Goal: Transaction & Acquisition: Purchase product/service

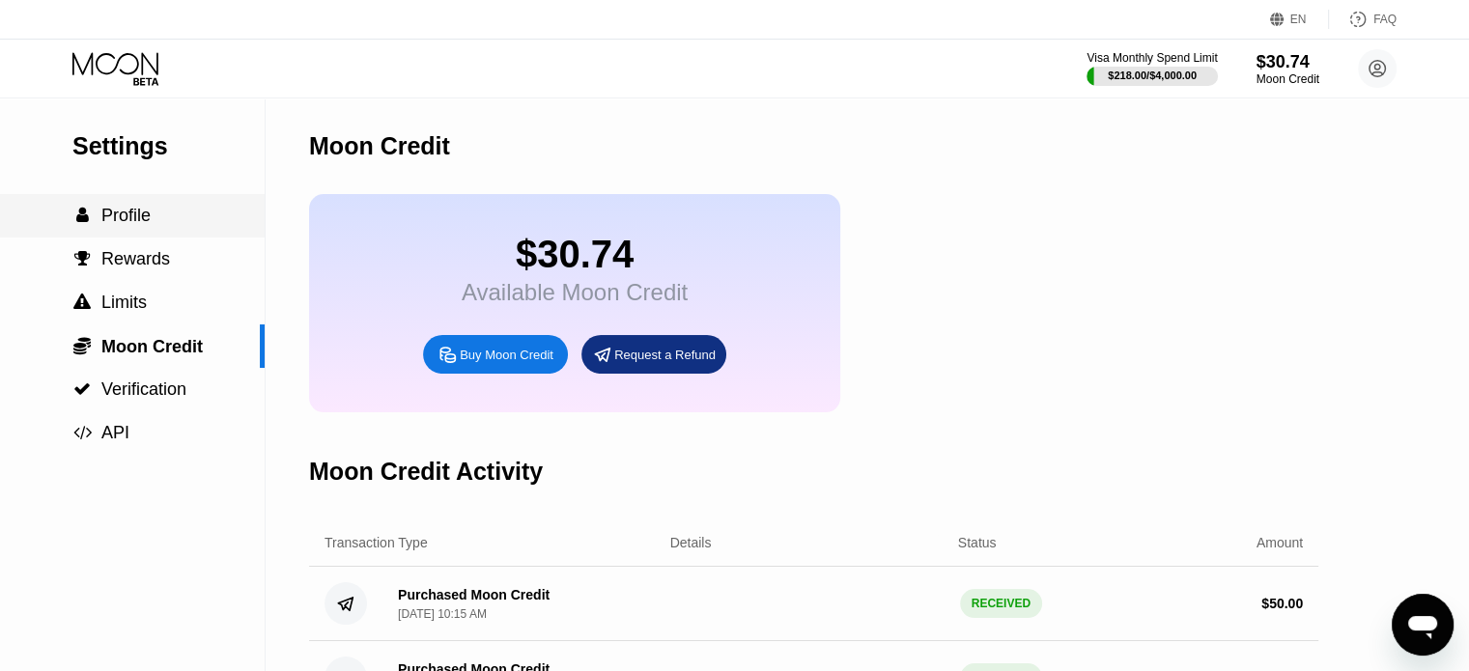
click at [151, 223] on div " Profile" at bounding box center [132, 216] width 265 height 20
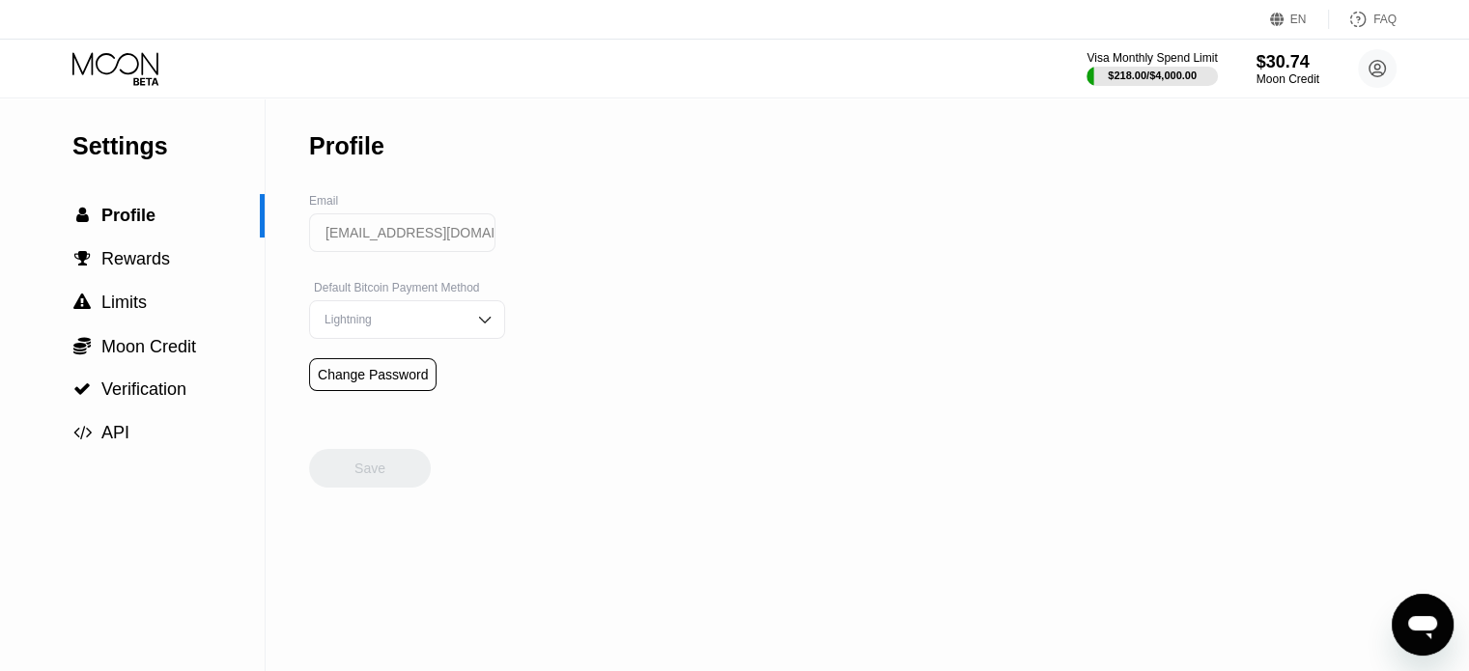
click at [124, 69] on icon at bounding box center [117, 69] width 90 height 34
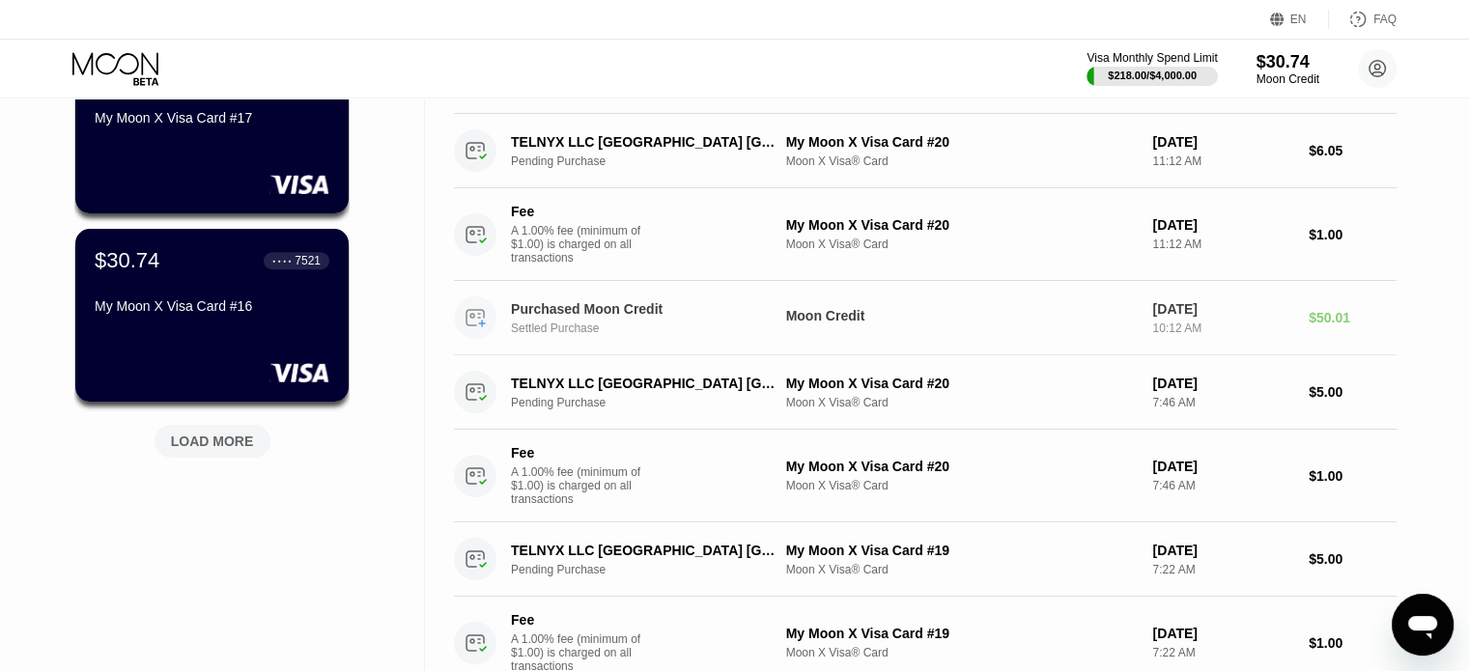
scroll to position [773, 0]
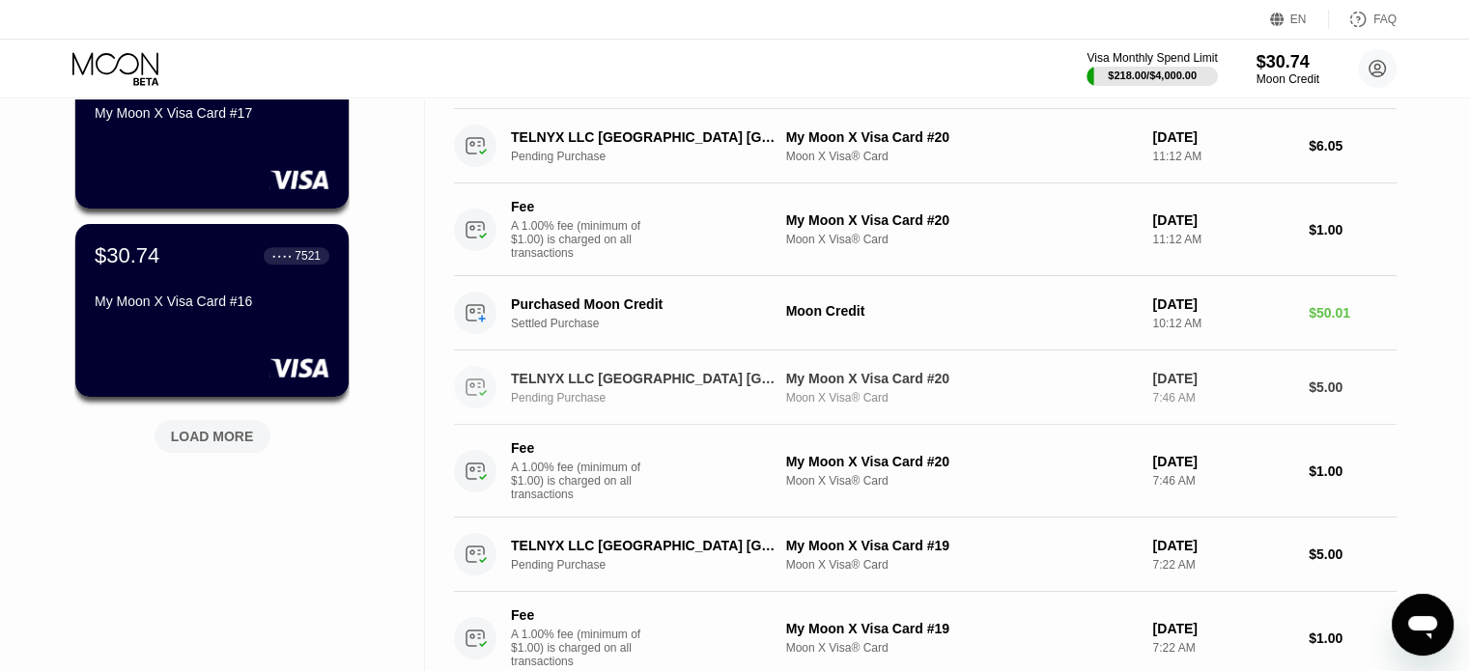
click at [828, 405] on div "Moon X Visa® Card" at bounding box center [962, 398] width 352 height 14
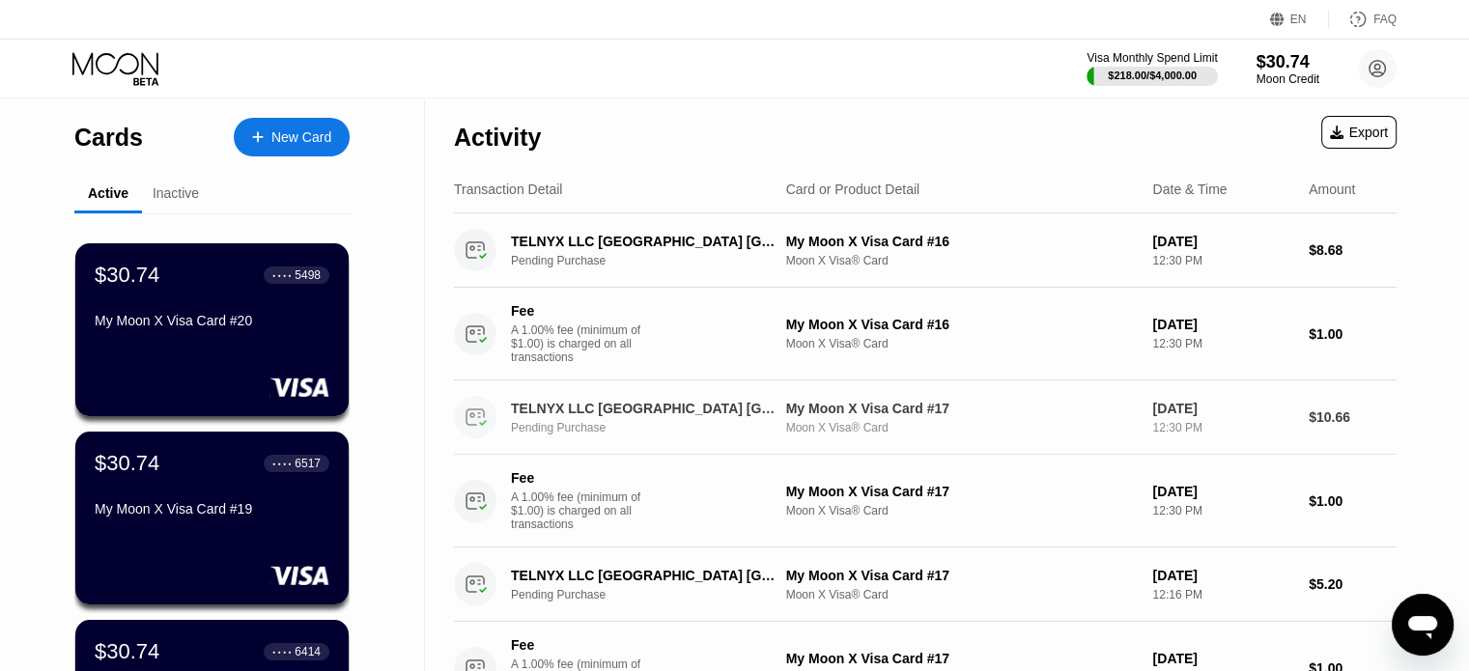
click at [862, 415] on div "My Moon X Visa Card #17" at bounding box center [962, 408] width 352 height 15
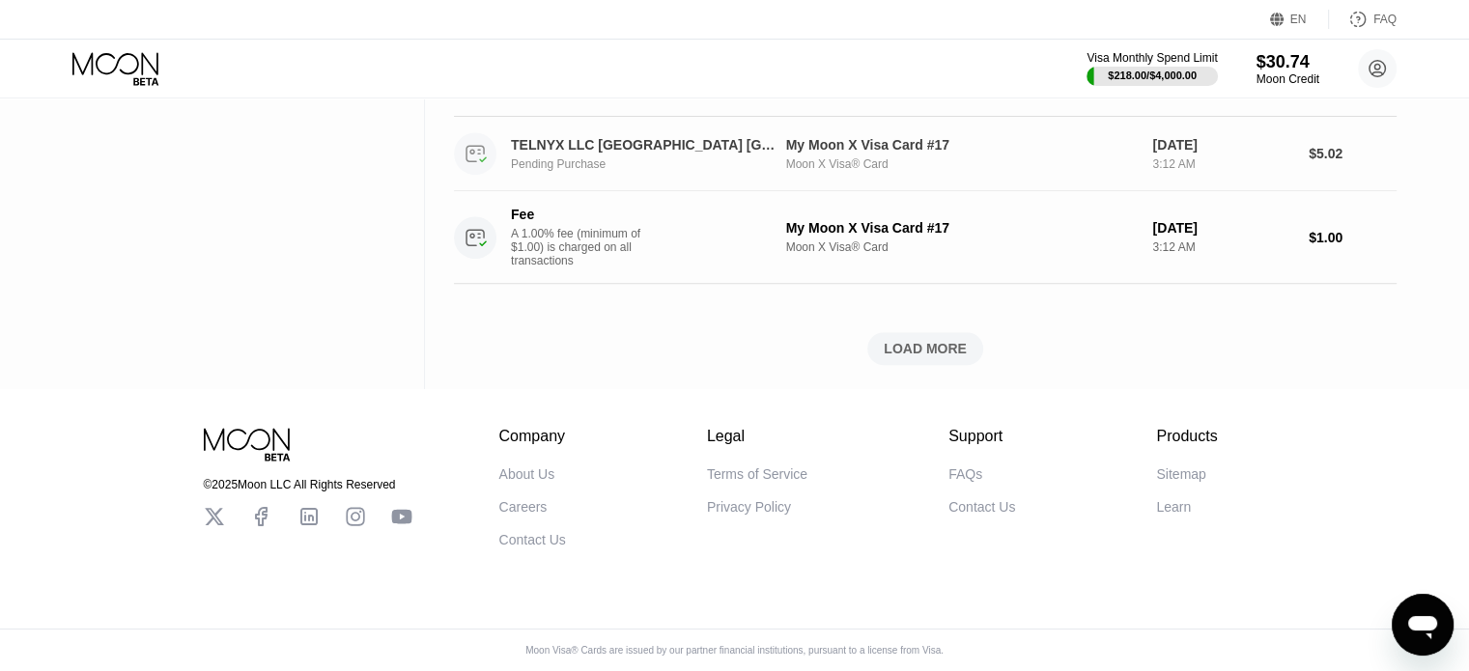
scroll to position [1546, 0]
drag, startPoint x: 884, startPoint y: 393, endPoint x: 904, endPoint y: 385, distance: 21.7
click at [889, 365] on div "LOAD MORE" at bounding box center [926, 348] width 116 height 33
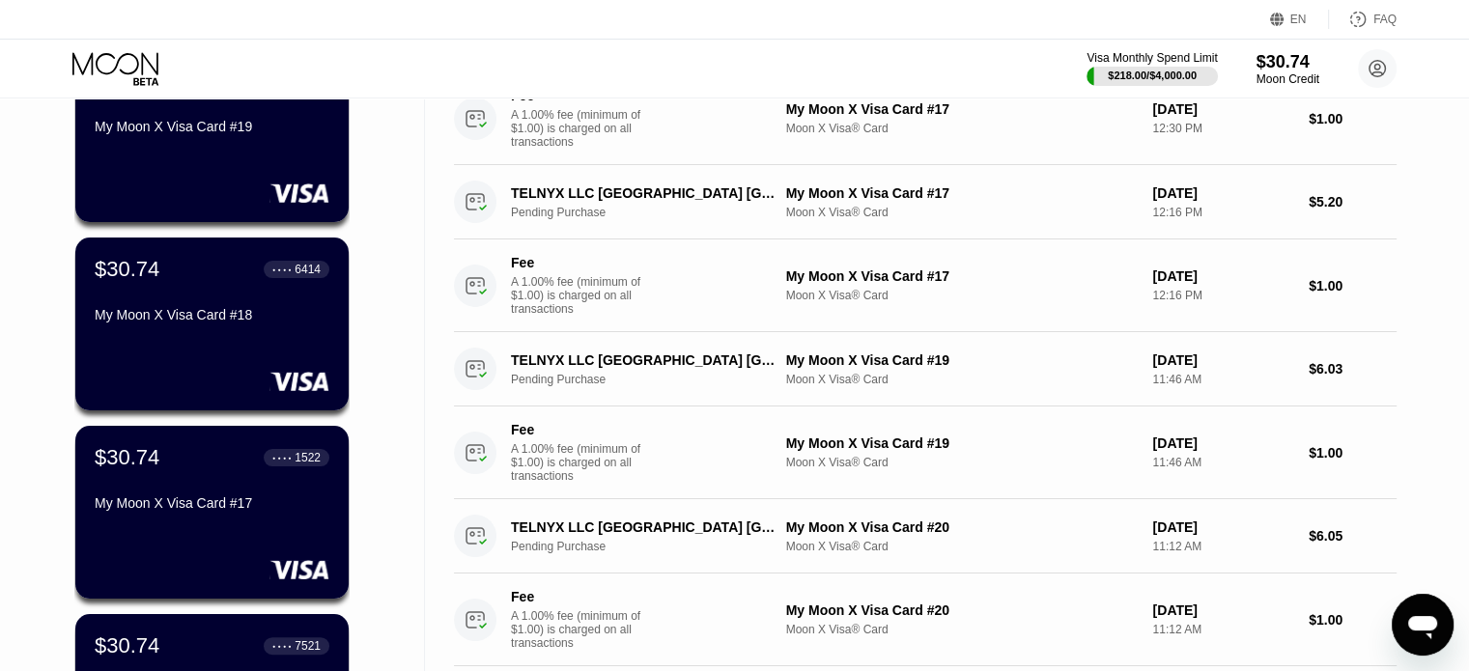
scroll to position [0, 0]
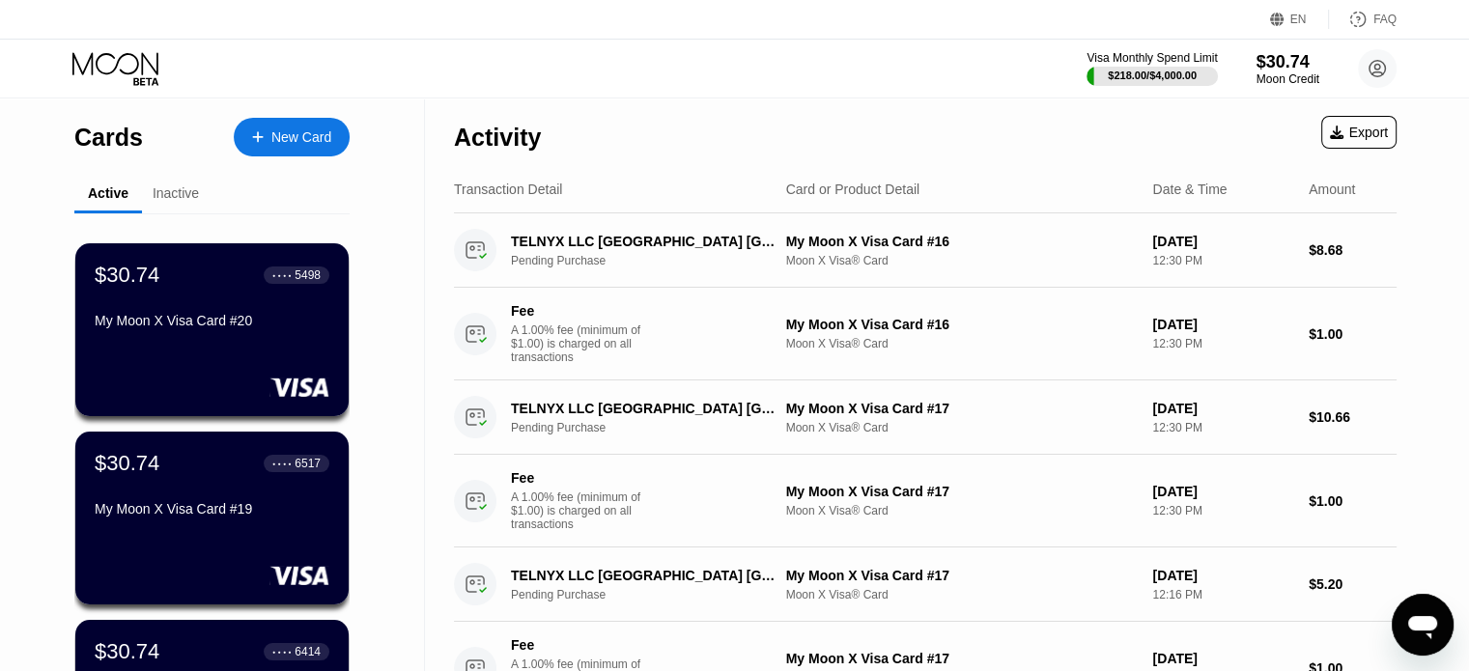
click at [1242, 69] on div "Visa Monthly Spend Limit $218.00 / $4,000.00 $30.74 Moon Credit willyoro21@gmai…" at bounding box center [1242, 68] width 310 height 39
click at [1272, 70] on div "$30.74" at bounding box center [1288, 61] width 65 height 20
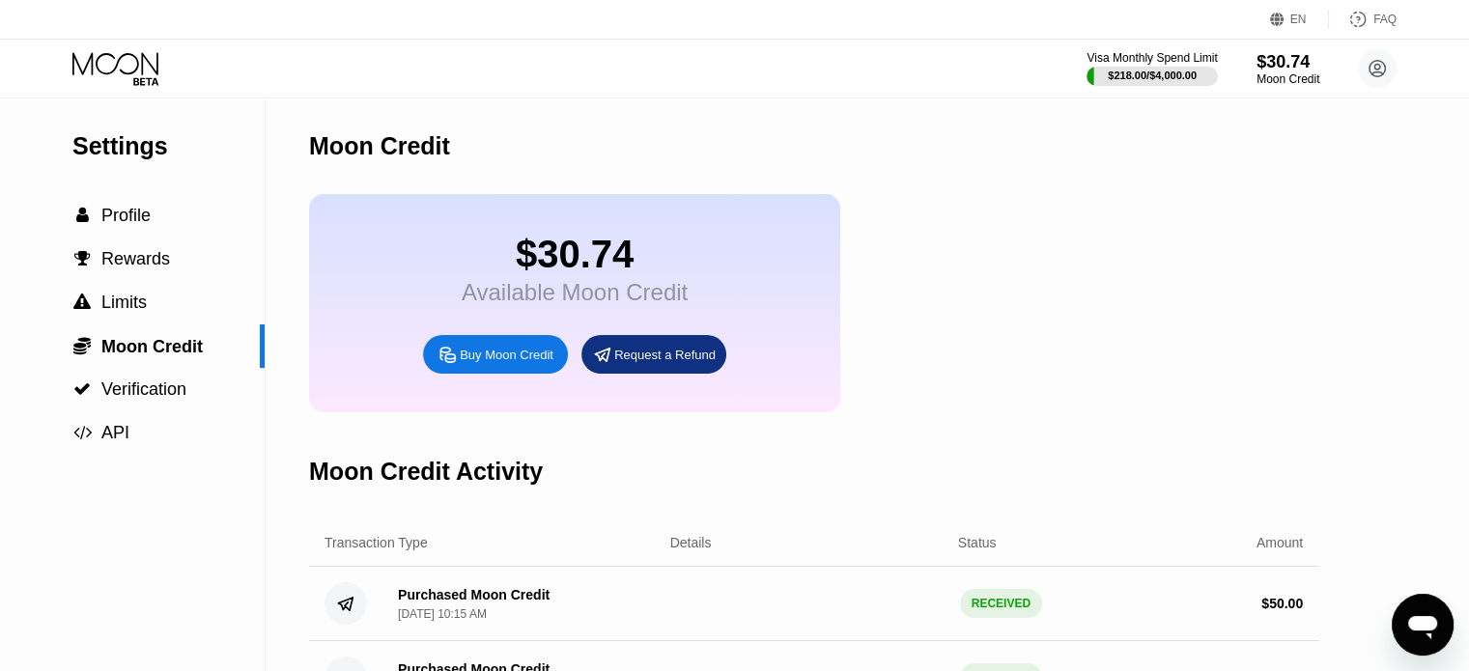
click at [495, 363] on div "Buy Moon Credit" at bounding box center [507, 355] width 94 height 16
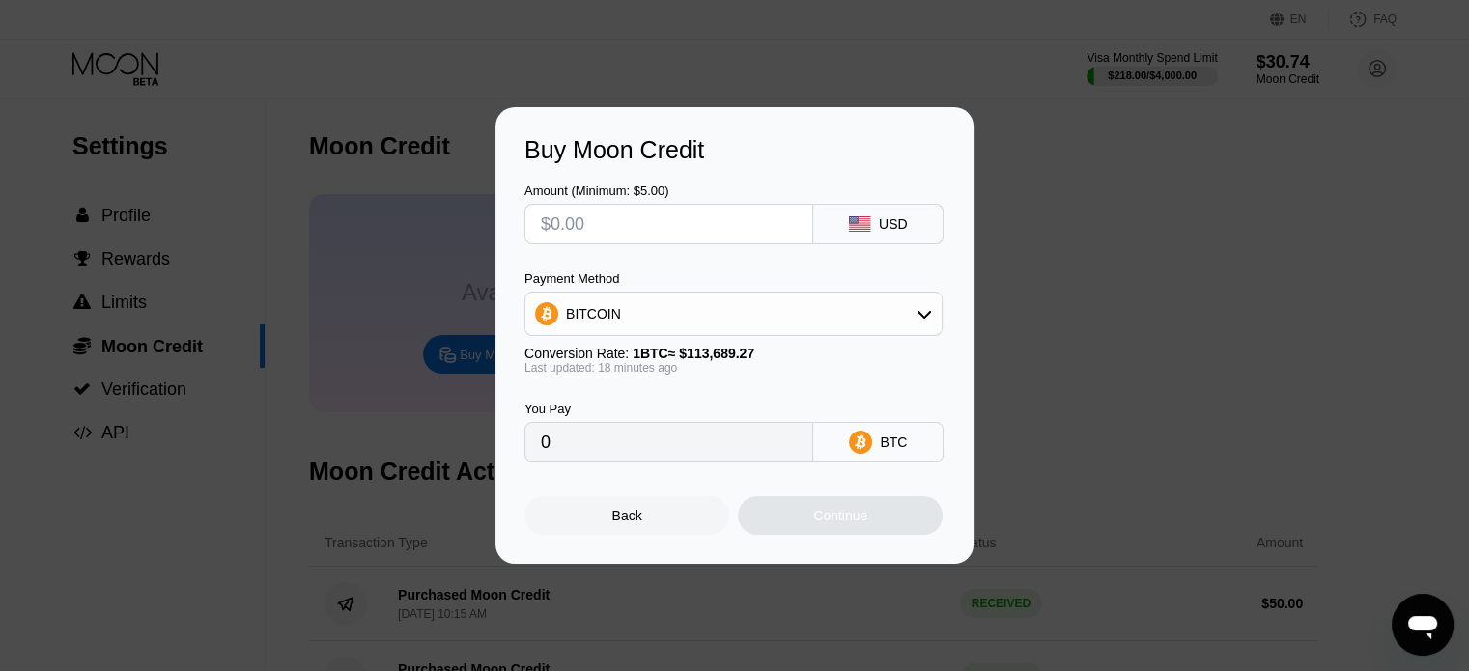
click at [609, 225] on input "text" at bounding box center [669, 224] width 256 height 39
type input "$5"
type input "0.00004398"
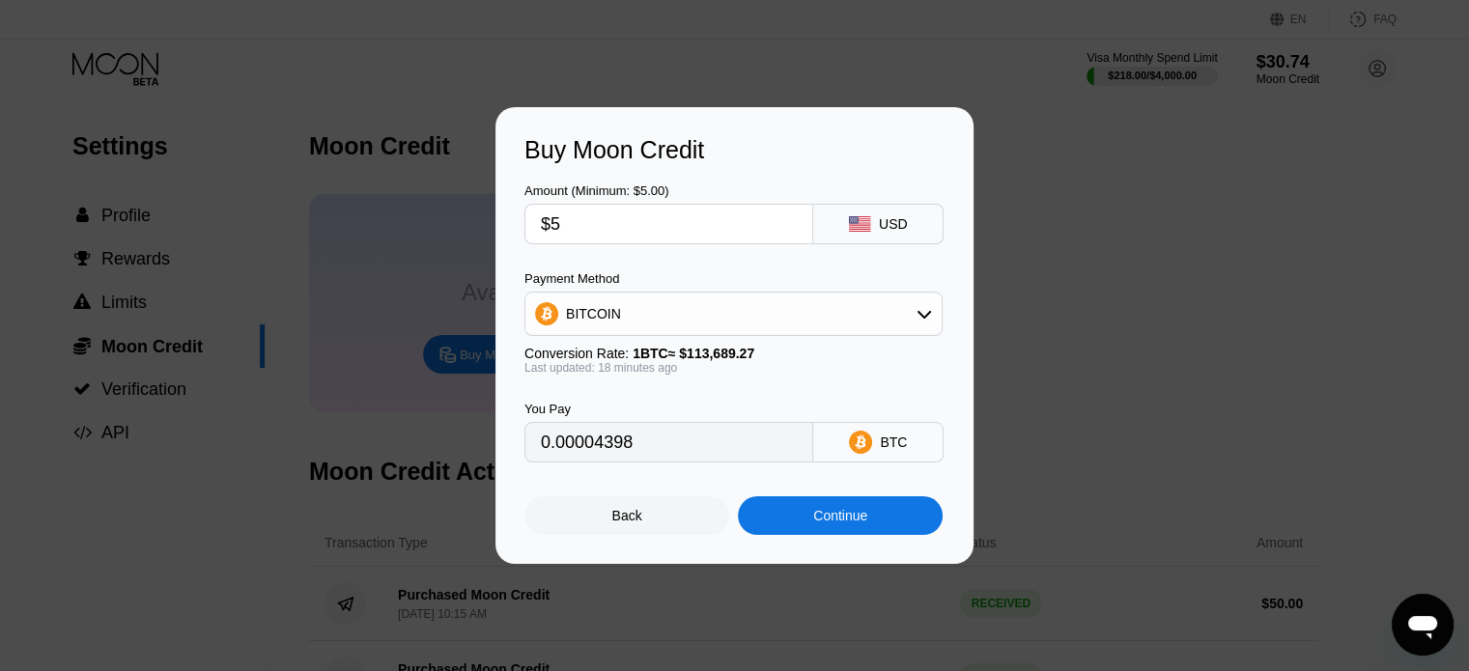
type input "$50"
type input "0.00043931"
type input "$50"
click at [924, 326] on div "BITCOIN" at bounding box center [734, 314] width 416 height 39
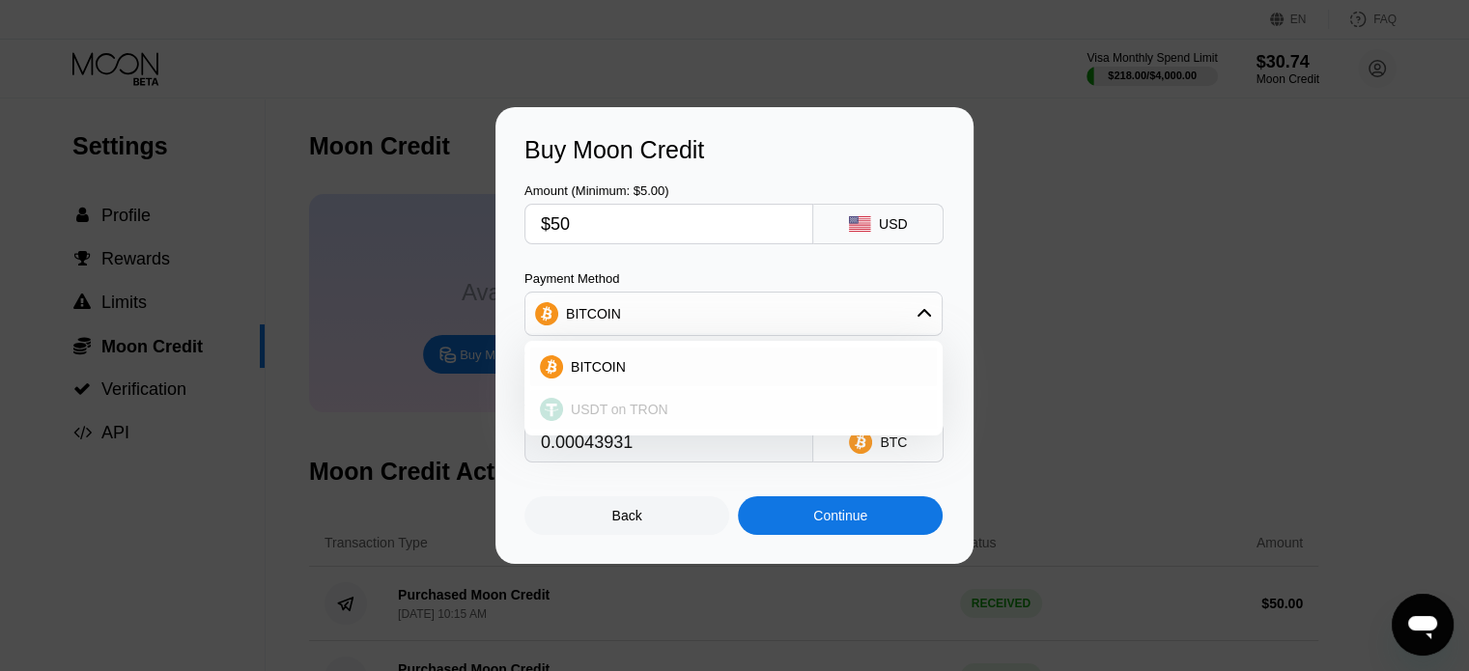
click at [619, 405] on span "USDT on TRON" at bounding box center [620, 409] width 98 height 15
type input "50.51"
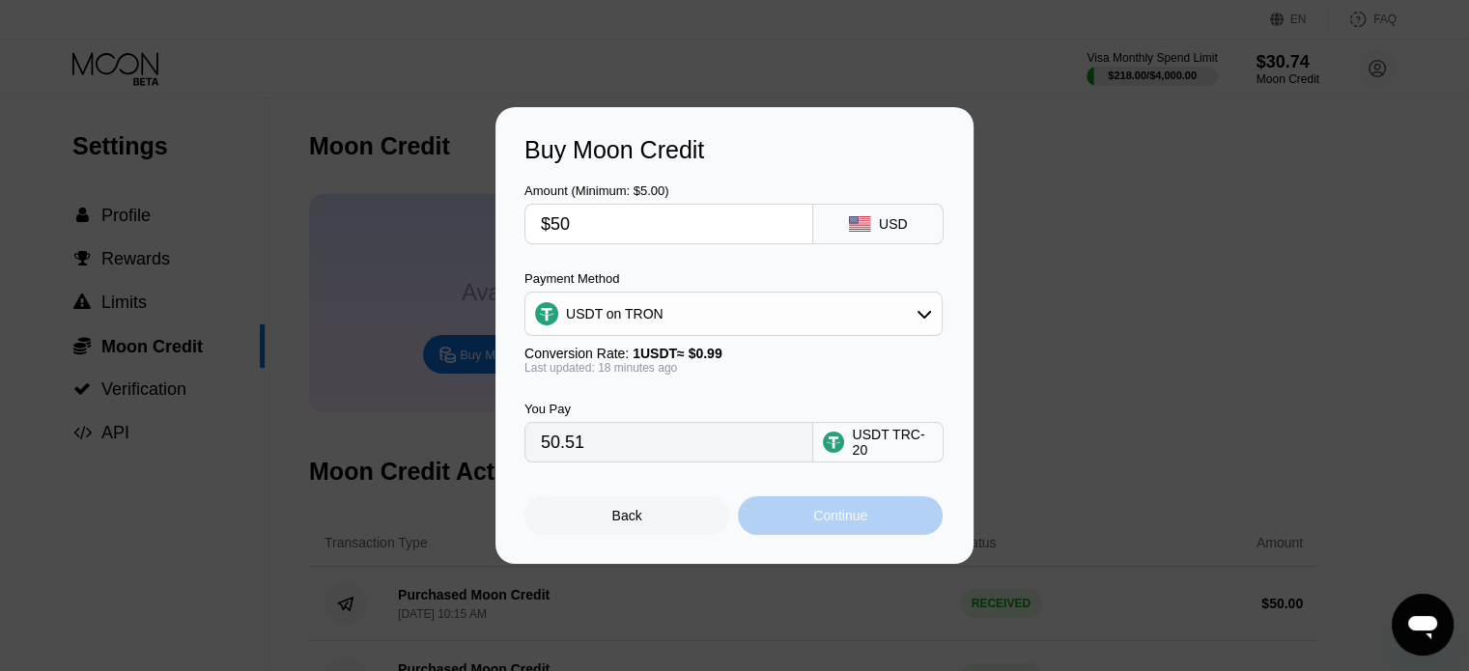
click at [825, 517] on div "Continue" at bounding box center [840, 515] width 54 height 15
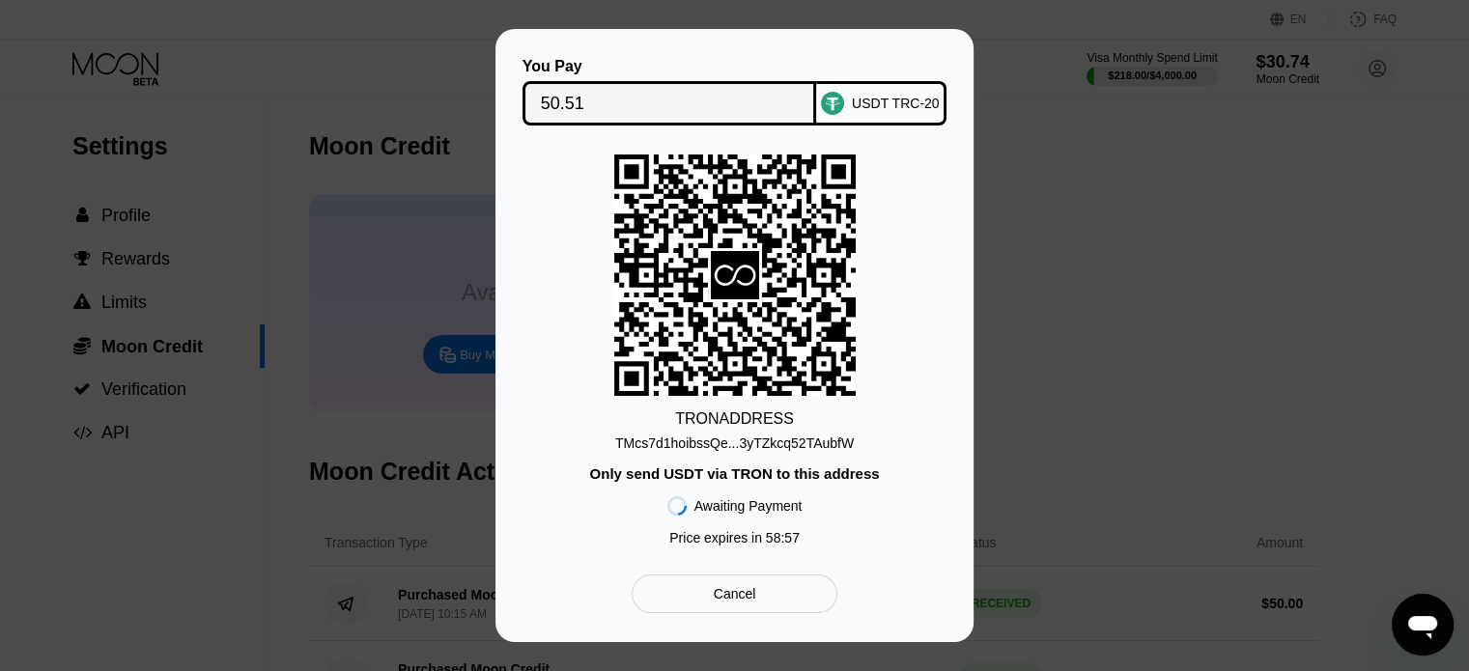
click at [744, 449] on div "TMcs7d1hoibssQe...3yTZkcq52TAubfW" at bounding box center [734, 443] width 239 height 15
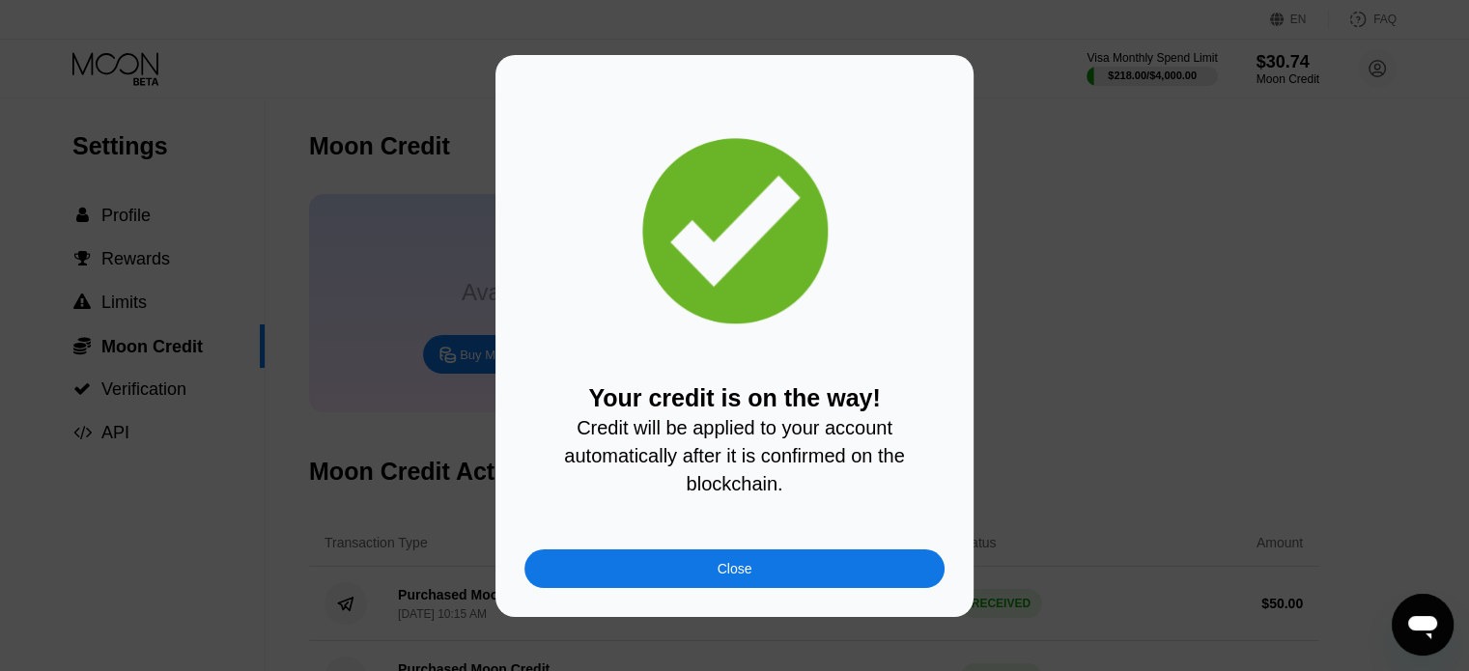
click at [761, 576] on div "Close" at bounding box center [735, 569] width 420 height 39
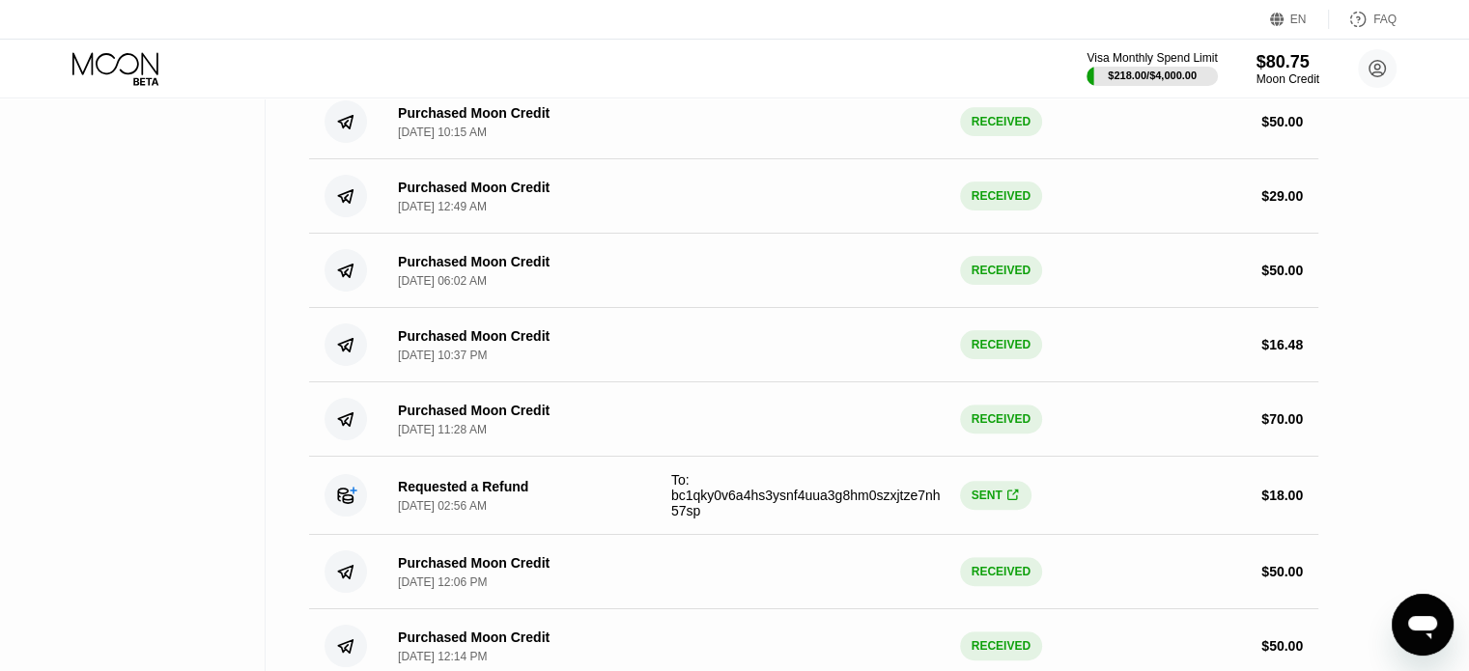
scroll to position [580, 0]
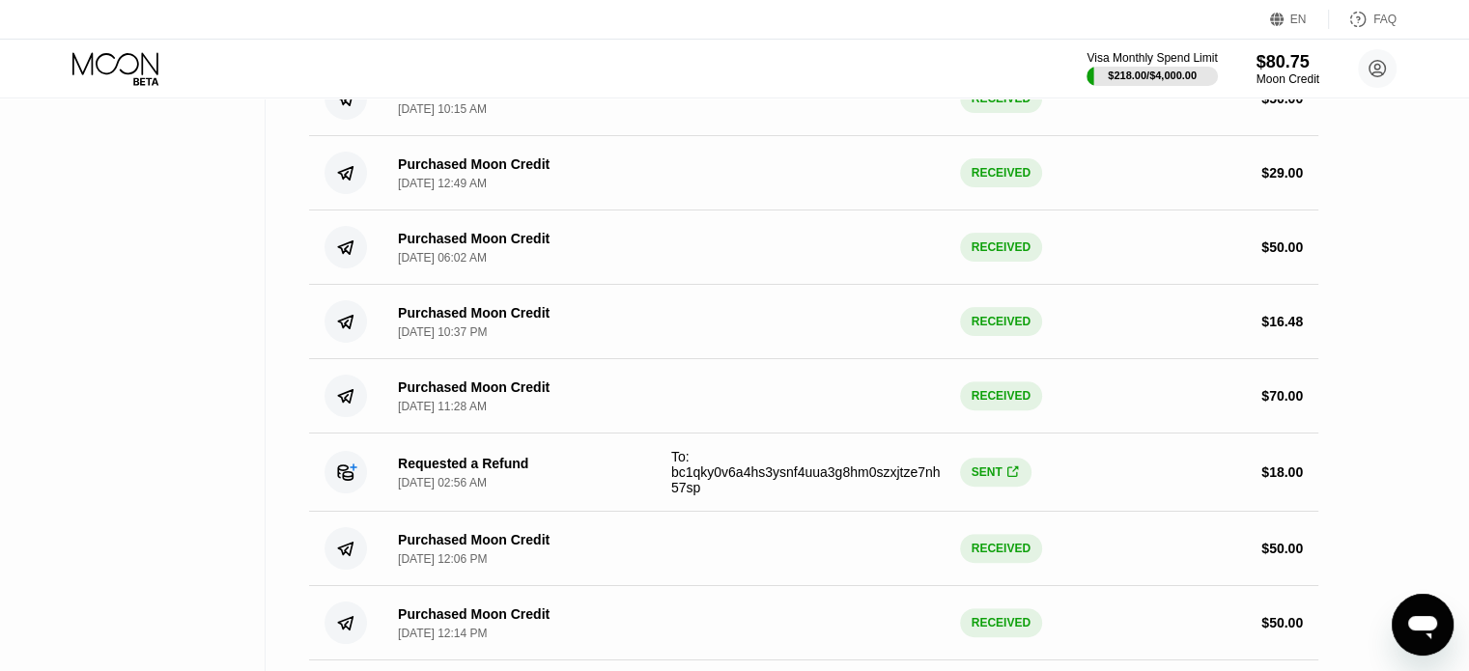
click at [1008, 480] on span "" at bounding box center [1013, 473] width 11 height 14
